Goal: Task Accomplishment & Management: Use online tool/utility

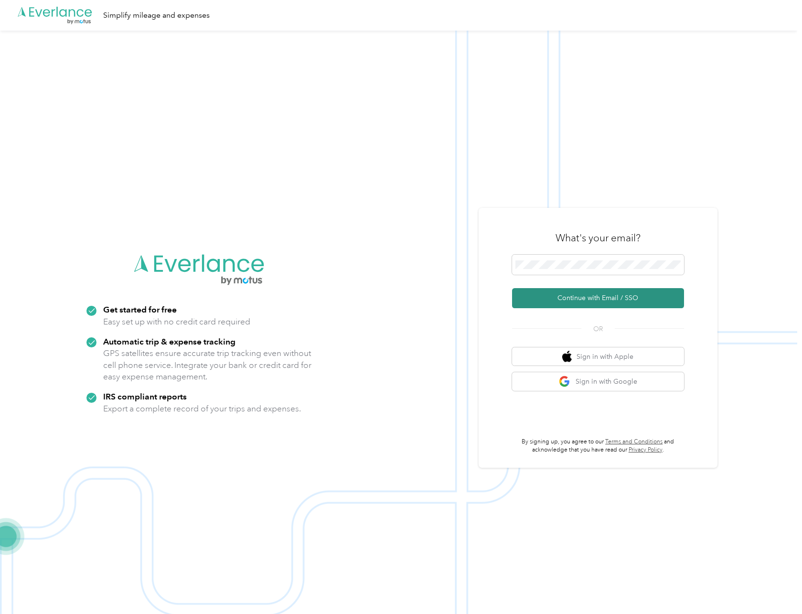
click at [576, 297] on button "Continue with Email / SSO" at bounding box center [598, 298] width 172 height 20
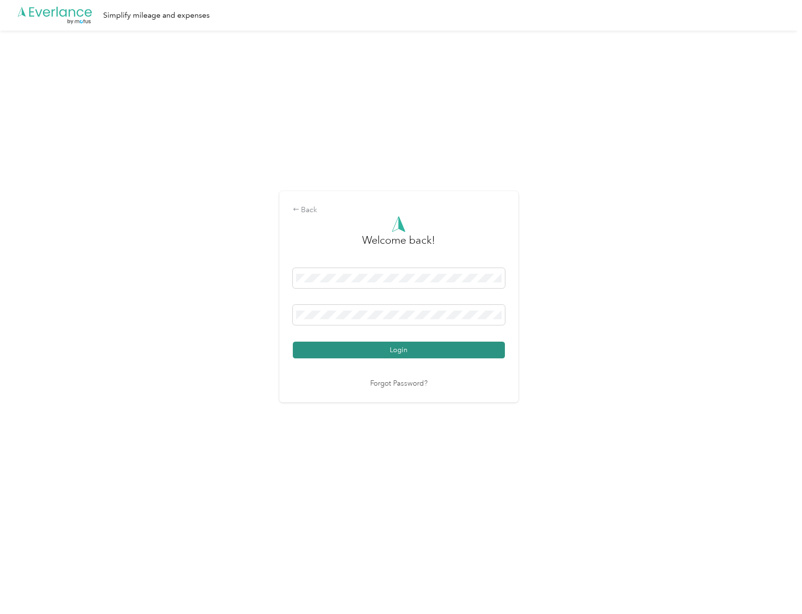
click at [389, 345] on button "Login" at bounding box center [399, 350] width 212 height 17
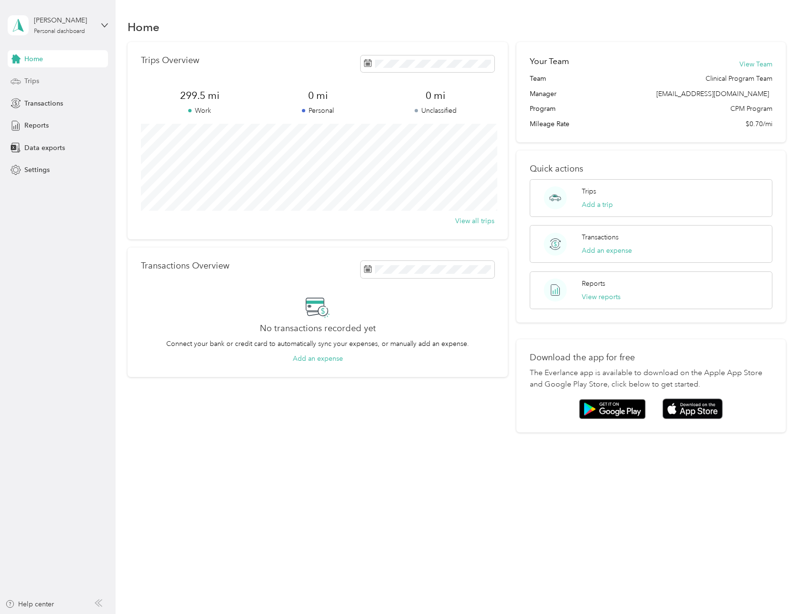
click at [53, 75] on div "Trips" at bounding box center [58, 81] width 100 height 17
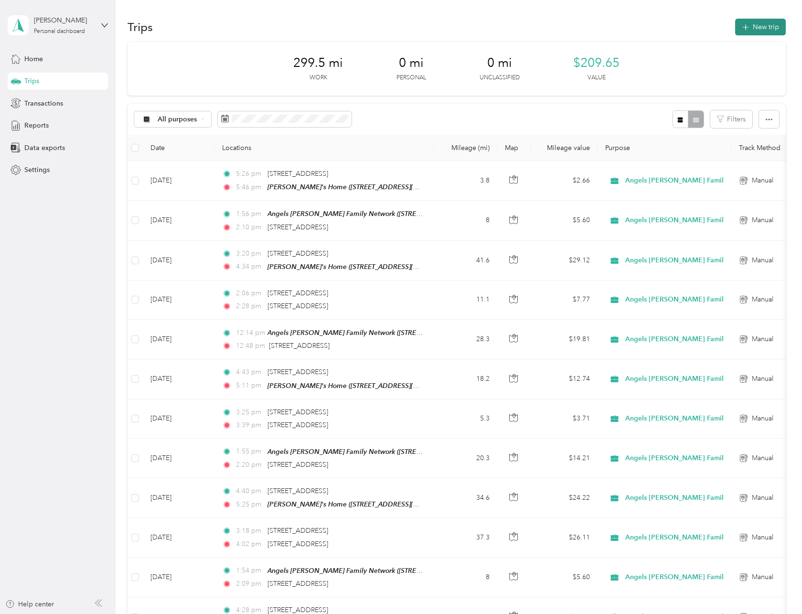
click at [740, 26] on icon "button" at bounding box center [745, 27] width 11 height 11
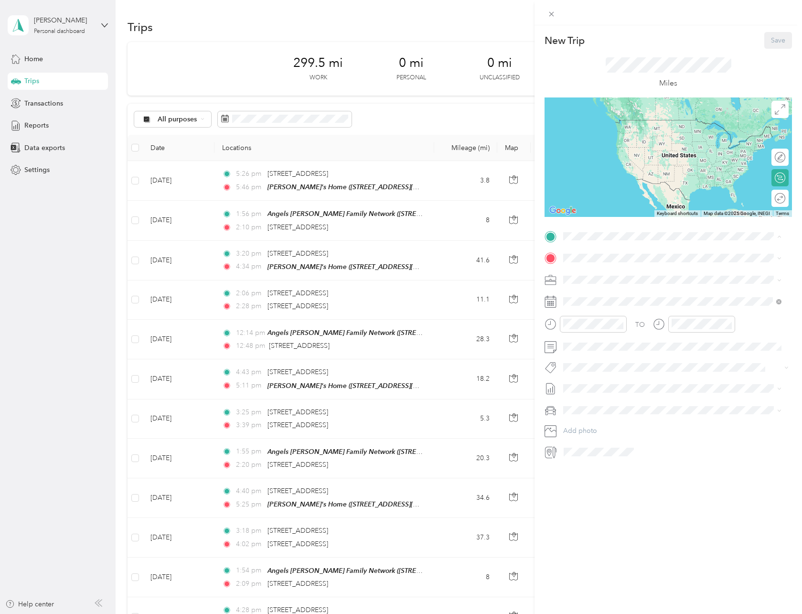
click at [641, 279] on div "TEAM Angels Foster Family Network 9295 Farnham Street, 92123, San Diego, Califo…" at bounding box center [663, 281] width 164 height 23
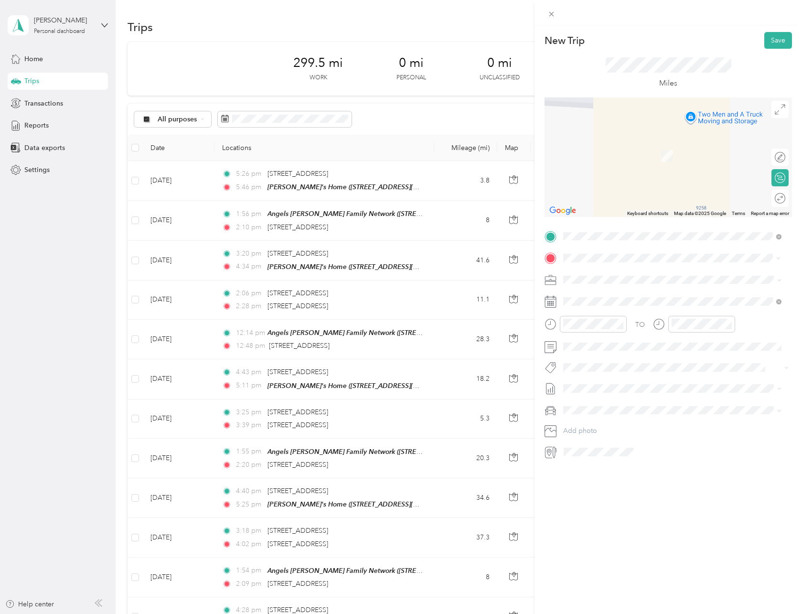
click at [614, 292] on span "1795 Santa Ivy Avenue Chula Vista, California 91913, United States" at bounding box center [629, 292] width 96 height 9
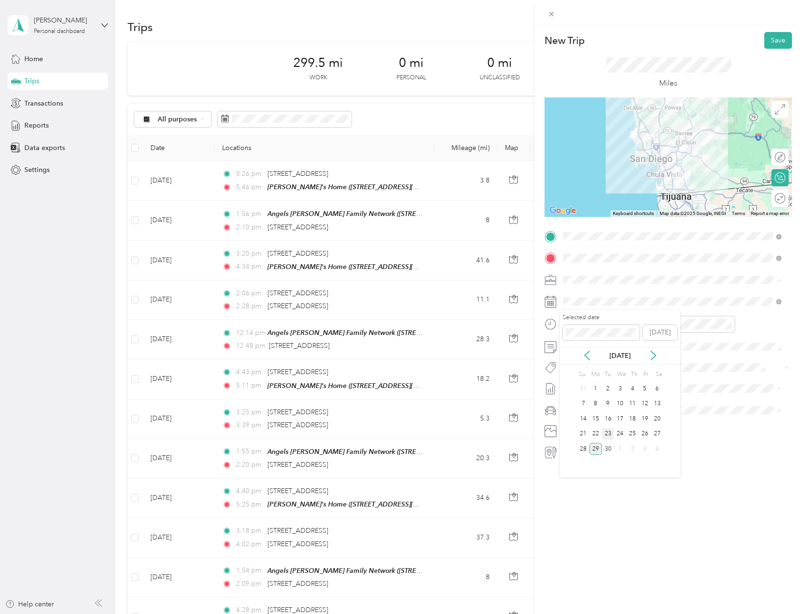
click at [610, 434] on div "23" at bounding box center [608, 434] width 12 height 12
click at [598, 330] on div at bounding box center [593, 324] width 67 height 17
click at [571, 373] on div "02" at bounding box center [573, 371] width 23 height 13
click at [600, 433] on div "40" at bounding box center [600, 430] width 23 height 13
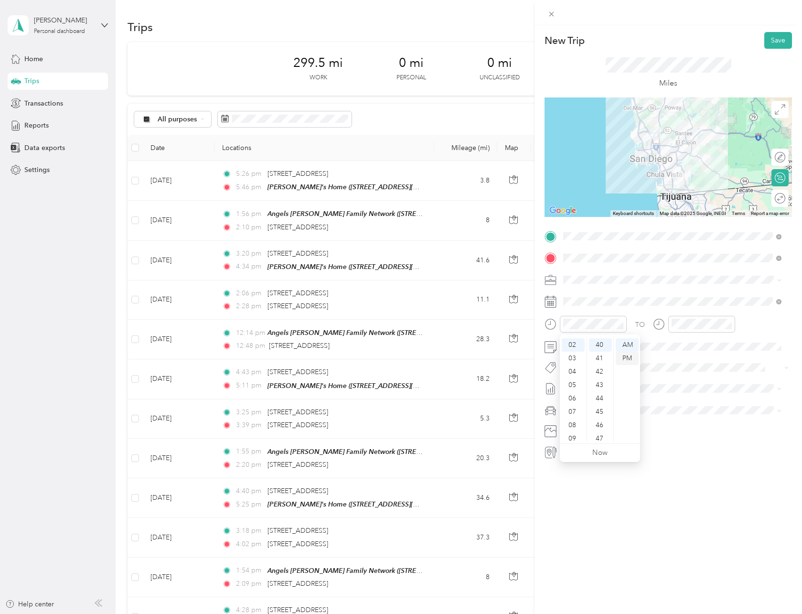
scroll to position [535, 0]
click at [626, 356] on div "PM" at bounding box center [627, 358] width 23 height 13
click at [599, 369] on div "42" at bounding box center [600, 371] width 23 height 13
click at [679, 384] on div "03" at bounding box center [681, 384] width 23 height 13
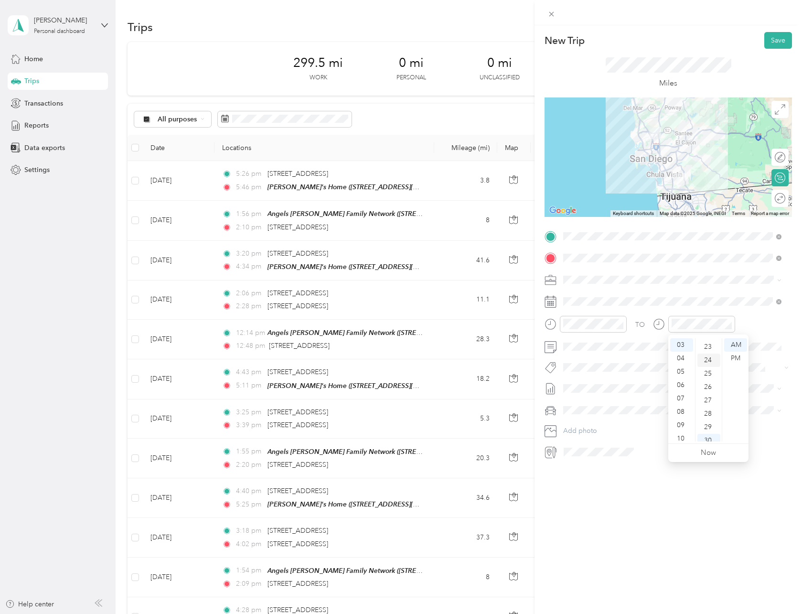
scroll to position [258, 0]
click at [706, 353] on div "20" at bounding box center [708, 354] width 23 height 13
click at [735, 356] on div "PM" at bounding box center [735, 358] width 23 height 13
click at [611, 473] on div "New Trip Save This trip cannot be edited because it is either under review, app…" at bounding box center [667, 332] width 267 height 614
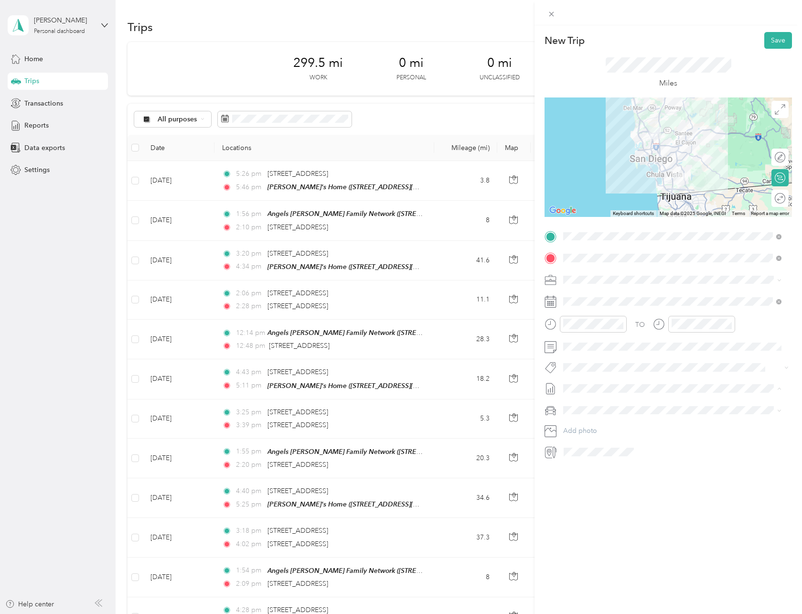
click at [622, 414] on li "Sep 1 - 30, 2025 Draft" at bounding box center [672, 419] width 225 height 15
click at [603, 419] on li "My Car" at bounding box center [672, 426] width 225 height 17
click at [764, 40] on button "Save" at bounding box center [778, 40] width 28 height 17
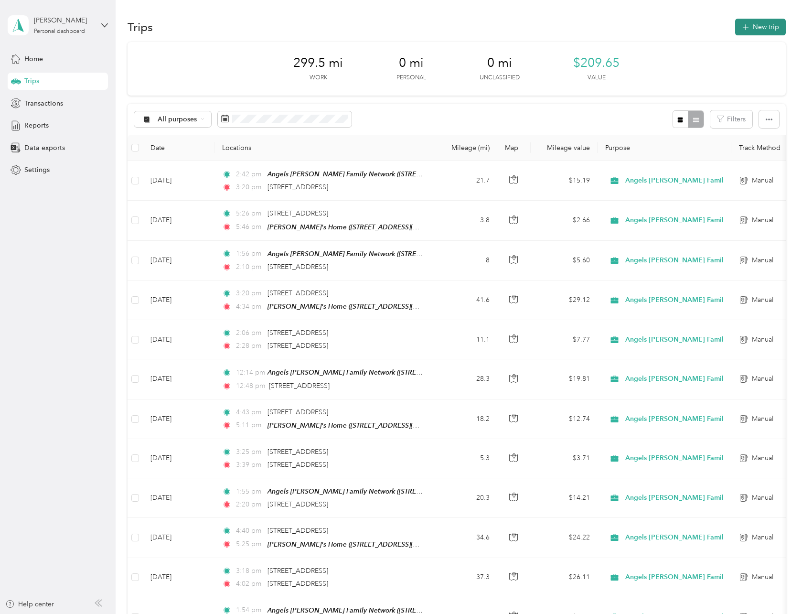
click at [743, 32] on icon "button" at bounding box center [745, 27] width 11 height 11
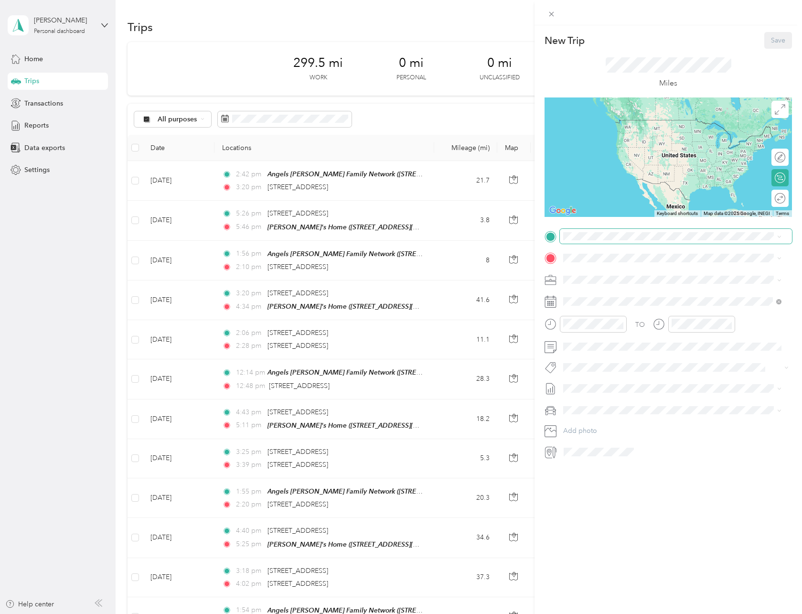
click at [614, 243] on span at bounding box center [676, 236] width 232 height 15
click at [660, 267] on span "1795 Santa Ivy Avenue Chula Vista, California 91913, United States" at bounding box center [629, 270] width 96 height 9
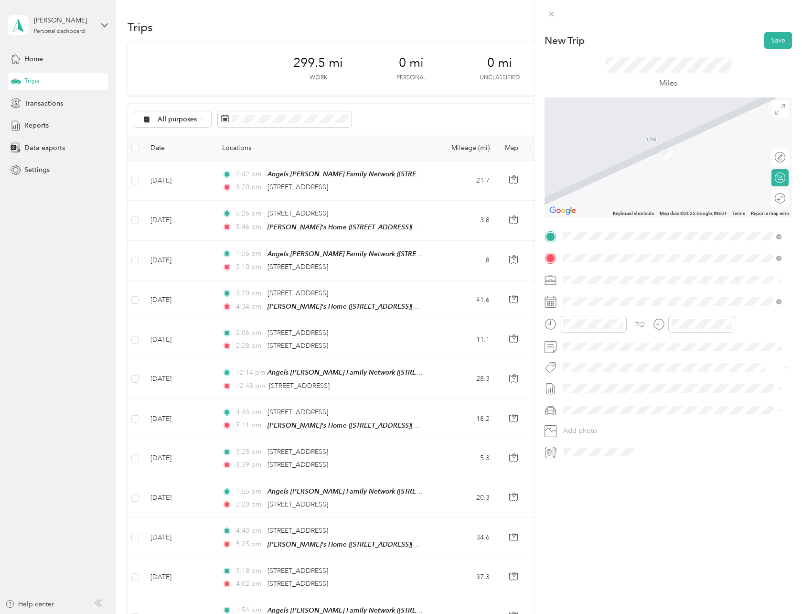
click at [639, 295] on div "[PERSON_NAME]'s Home" at bounding box center [629, 295] width 96 height 9
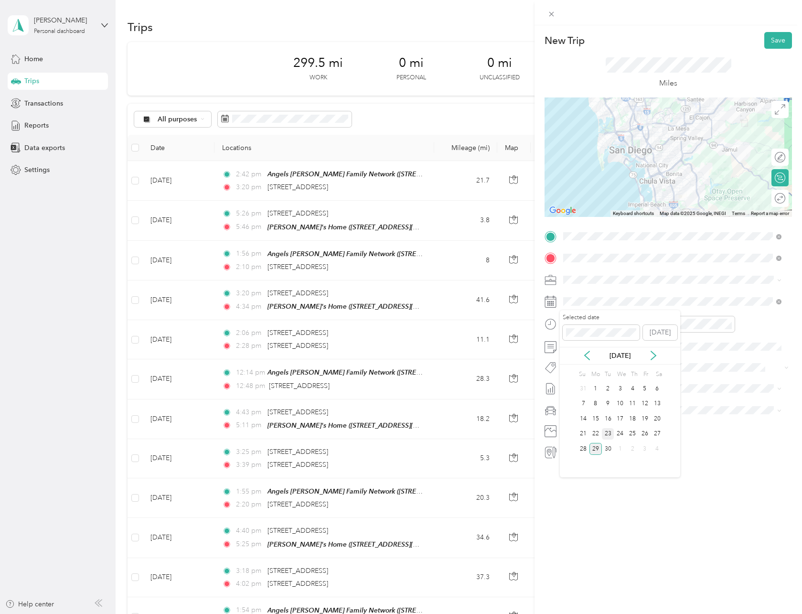
click at [609, 434] on div "23" at bounding box center [608, 434] width 12 height 12
click at [578, 340] on div "04" at bounding box center [573, 340] width 23 height 13
click at [601, 383] on div "11" at bounding box center [600, 384] width 23 height 13
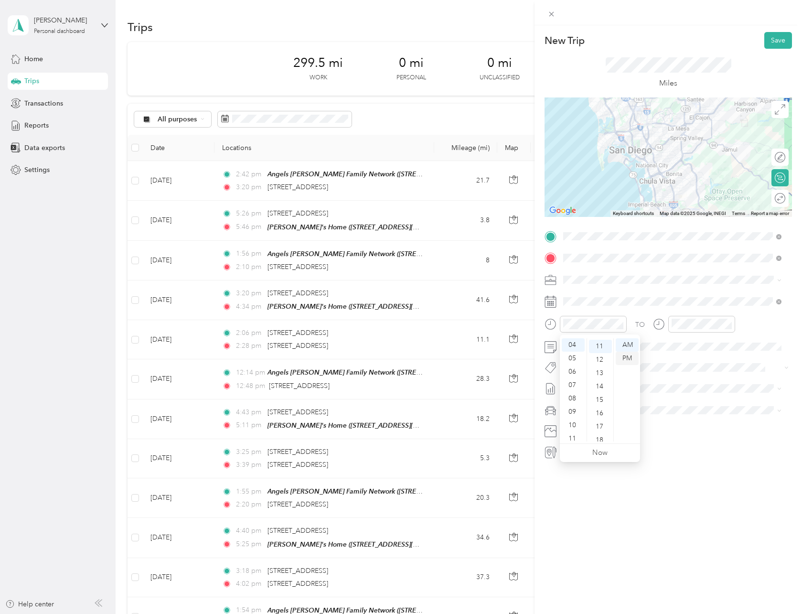
scroll to position [147, 0]
click at [621, 360] on div "PM" at bounding box center [627, 358] width 23 height 13
click at [683, 342] on div "04" at bounding box center [681, 340] width 23 height 13
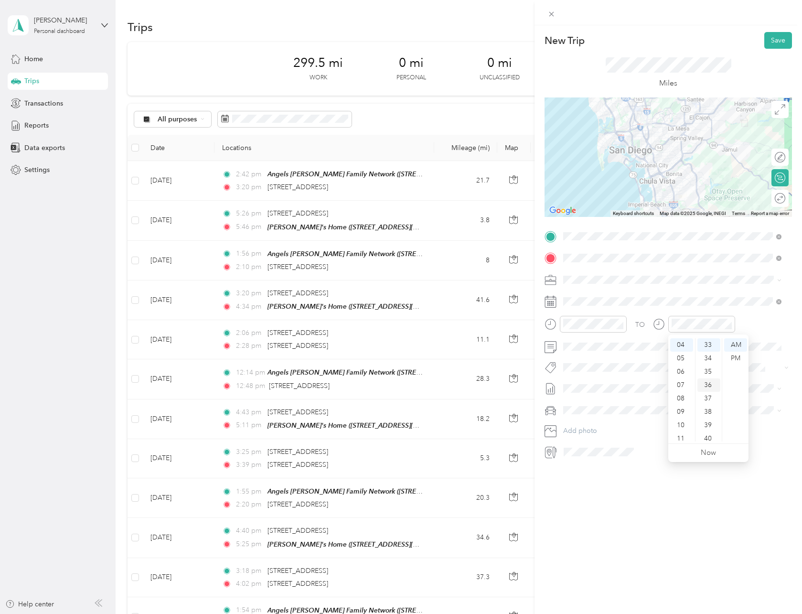
click at [706, 384] on div "36" at bounding box center [708, 384] width 23 height 13
click at [729, 357] on div "PM" at bounding box center [735, 358] width 23 height 13
drag, startPoint x: 639, startPoint y: 470, endPoint x: 637, endPoint y: 458, distance: 12.2
click at [639, 468] on div "New Trip Save This trip cannot be edited because it is either under review, app…" at bounding box center [667, 332] width 267 height 614
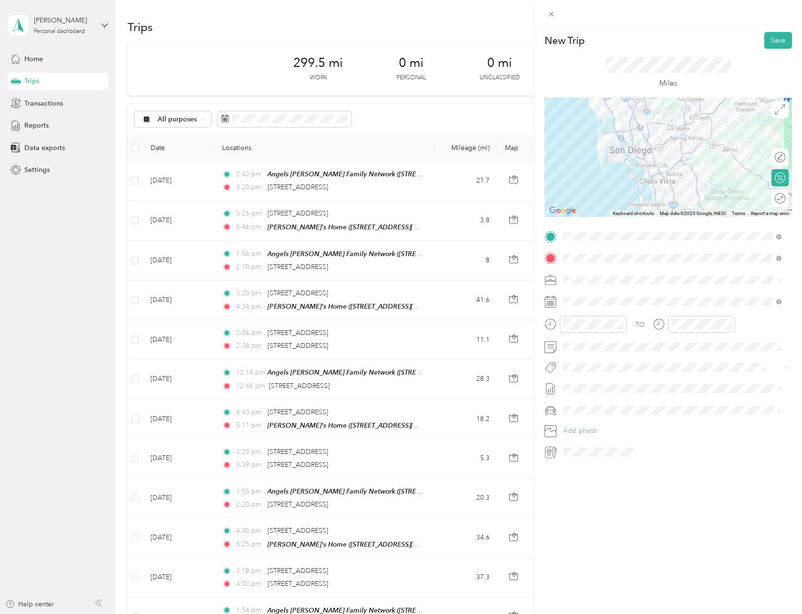
click at [613, 416] on span "Sep 1 - 30, 2025 Draft" at bounding box center [672, 420] width 212 height 9
click at [610, 403] on span at bounding box center [676, 410] width 232 height 15
click at [611, 422] on div "My Car" at bounding box center [672, 427] width 212 height 10
click at [764, 43] on button "Save" at bounding box center [778, 40] width 28 height 17
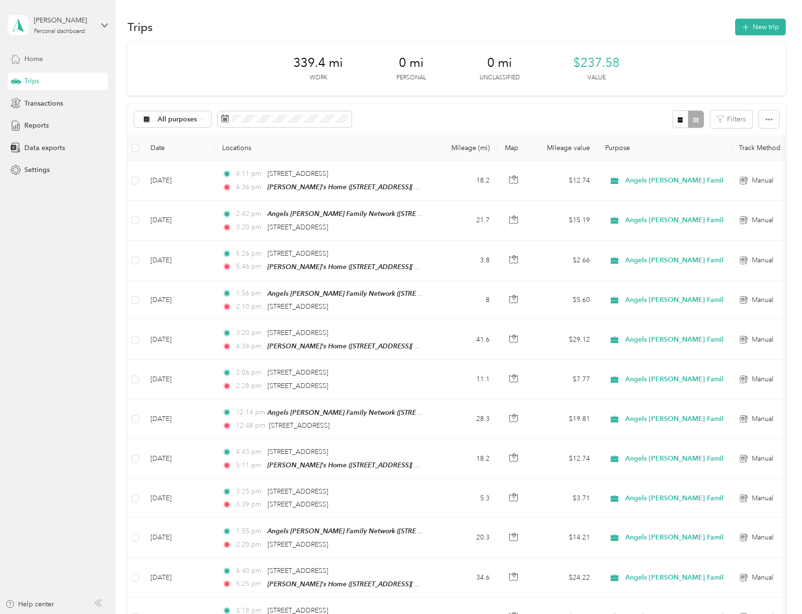
click at [69, 57] on div "Home" at bounding box center [58, 58] width 100 height 17
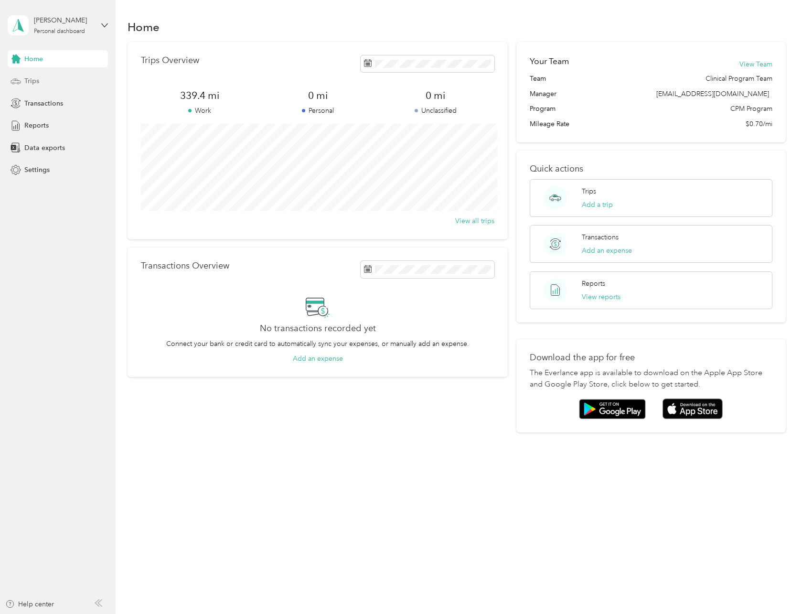
click at [51, 75] on div "Trips" at bounding box center [58, 81] width 100 height 17
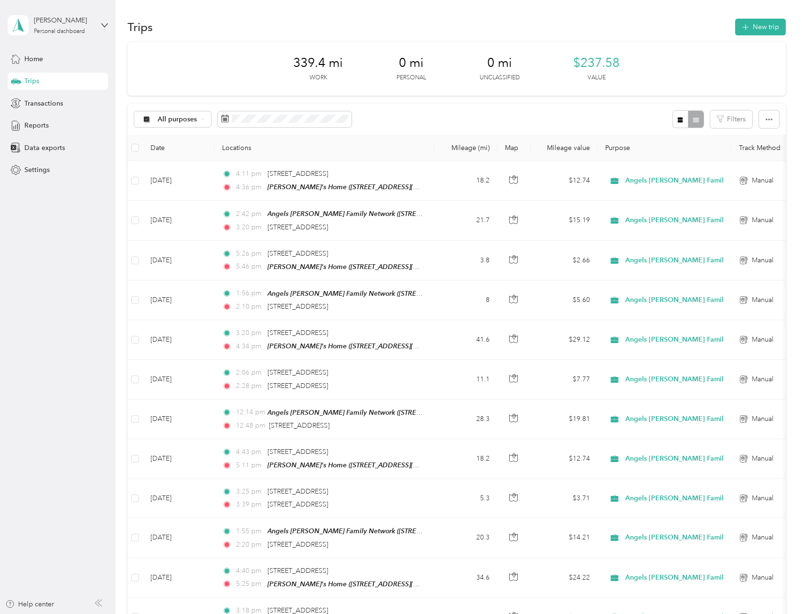
click at [104, 21] on div "[PERSON_NAME] Personal dashboard" at bounding box center [58, 25] width 100 height 33
click at [91, 22] on div "[PERSON_NAME]" at bounding box center [64, 20] width 60 height 10
click at [70, 64] on div "Home" at bounding box center [58, 58] width 100 height 17
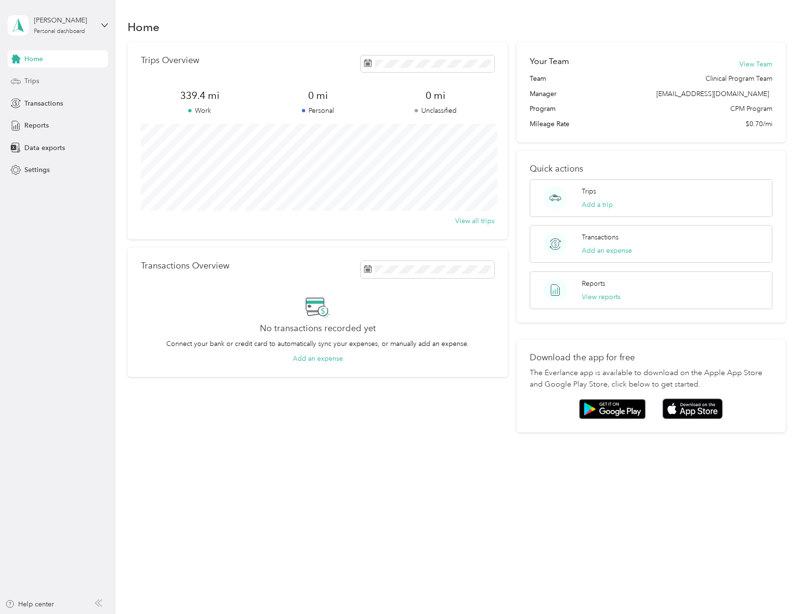
click at [67, 78] on div "Trips" at bounding box center [58, 81] width 100 height 17
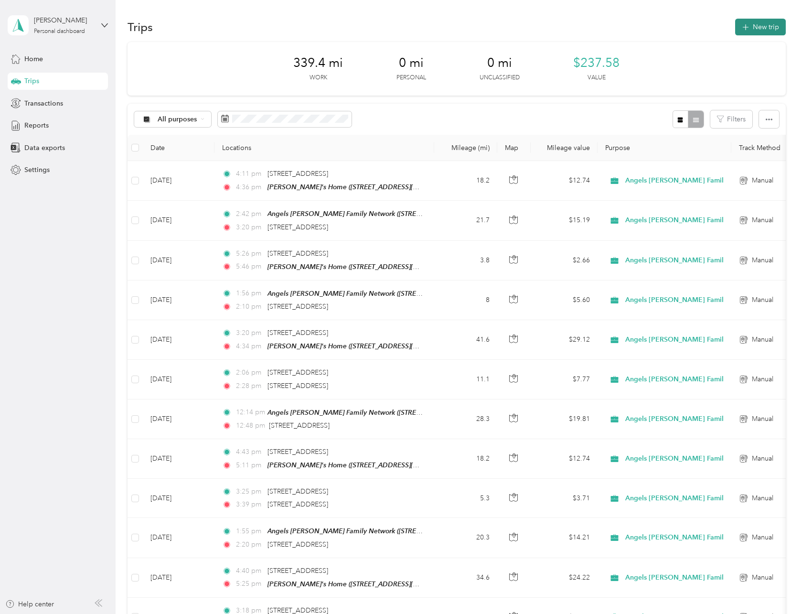
click at [758, 25] on button "New trip" at bounding box center [760, 27] width 51 height 17
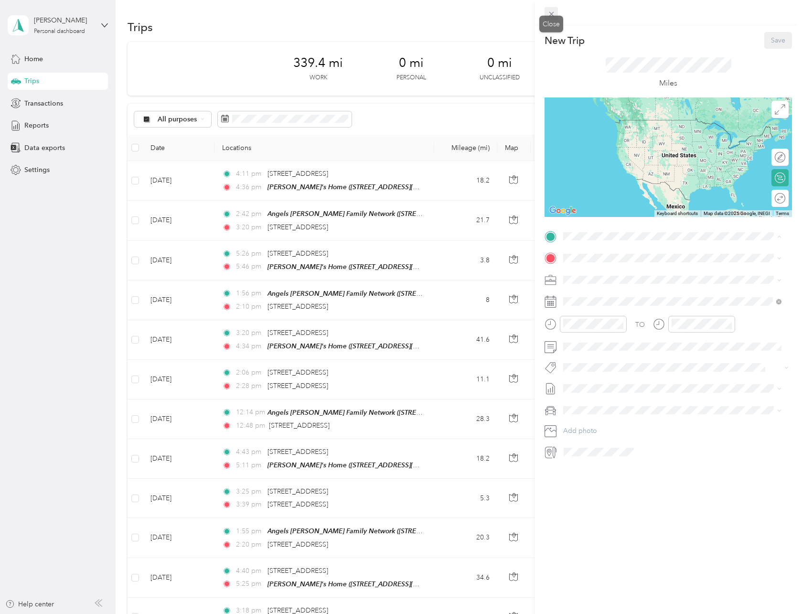
click at [554, 15] on icon at bounding box center [551, 14] width 8 height 8
